Goal: Task Accomplishment & Management: Manage account settings

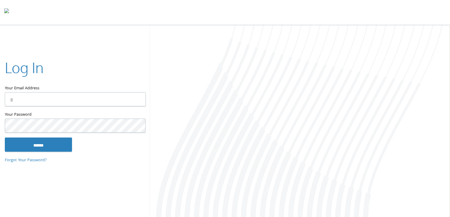
click at [95, 98] on input "Your Email Address" at bounding box center [75, 99] width 141 height 14
type input "**********"
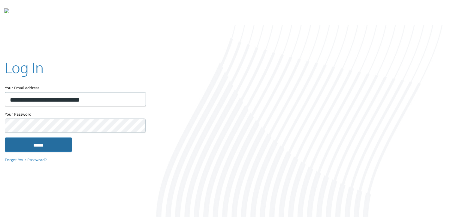
click at [42, 147] on input "******" at bounding box center [38, 144] width 67 height 14
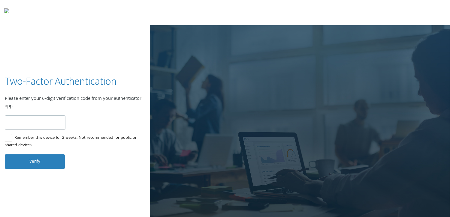
type input "******"
